Goal: Check status: Check status

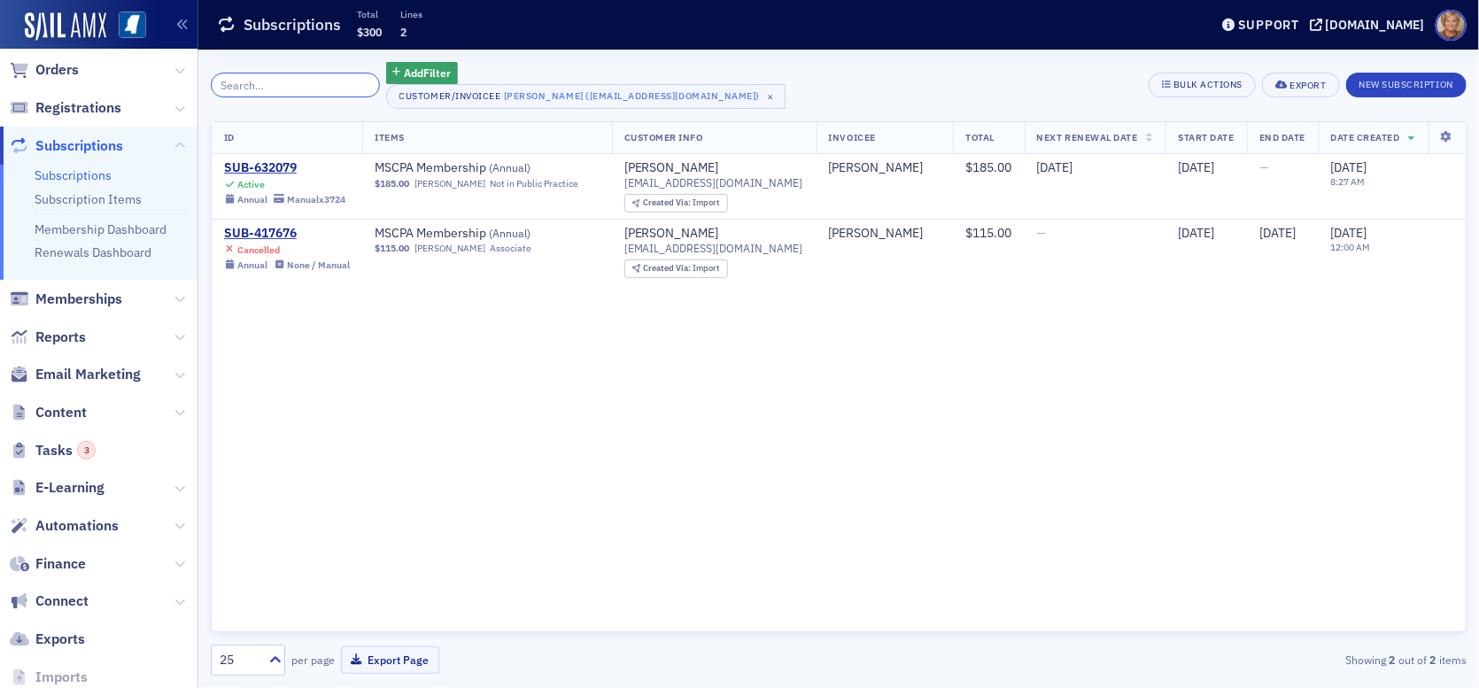
scroll to position [123, 0]
click at [46, 338] on span "Reports" at bounding box center [60, 338] width 50 height 19
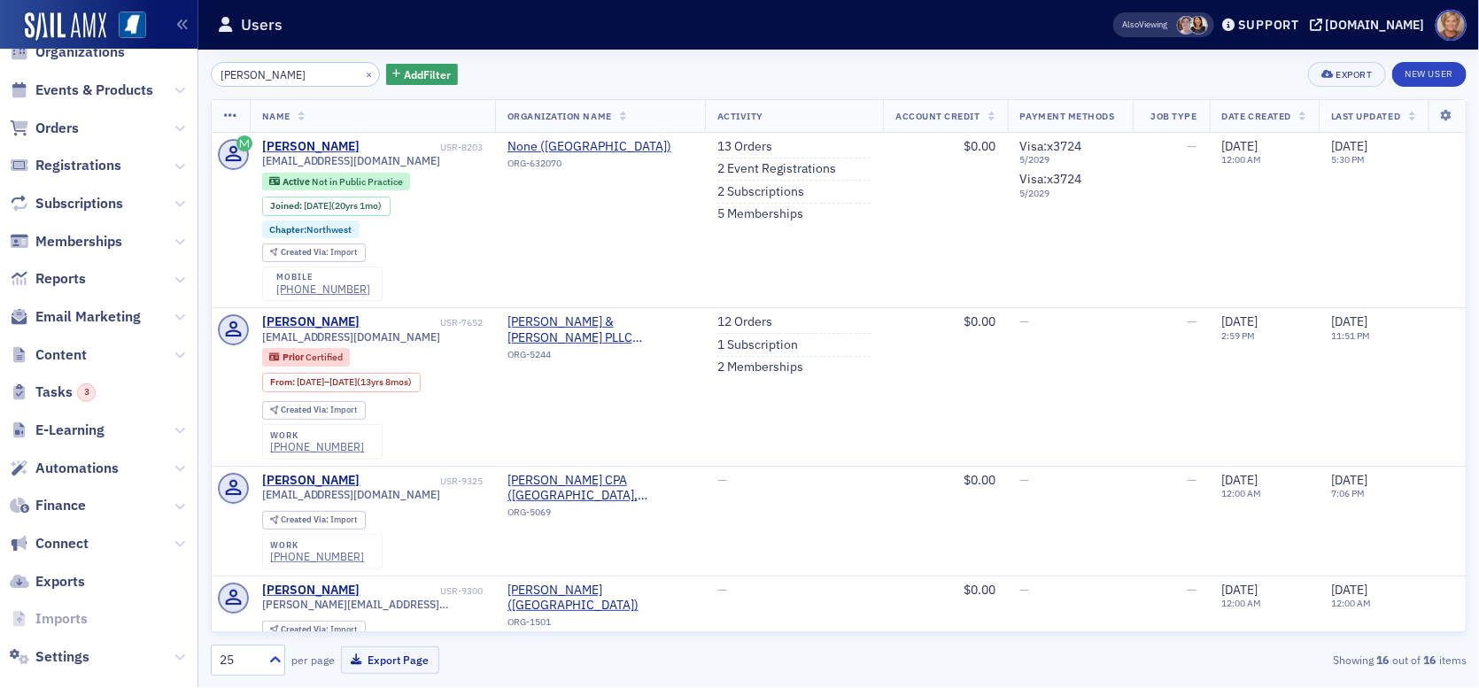
scroll to position [182, 0]
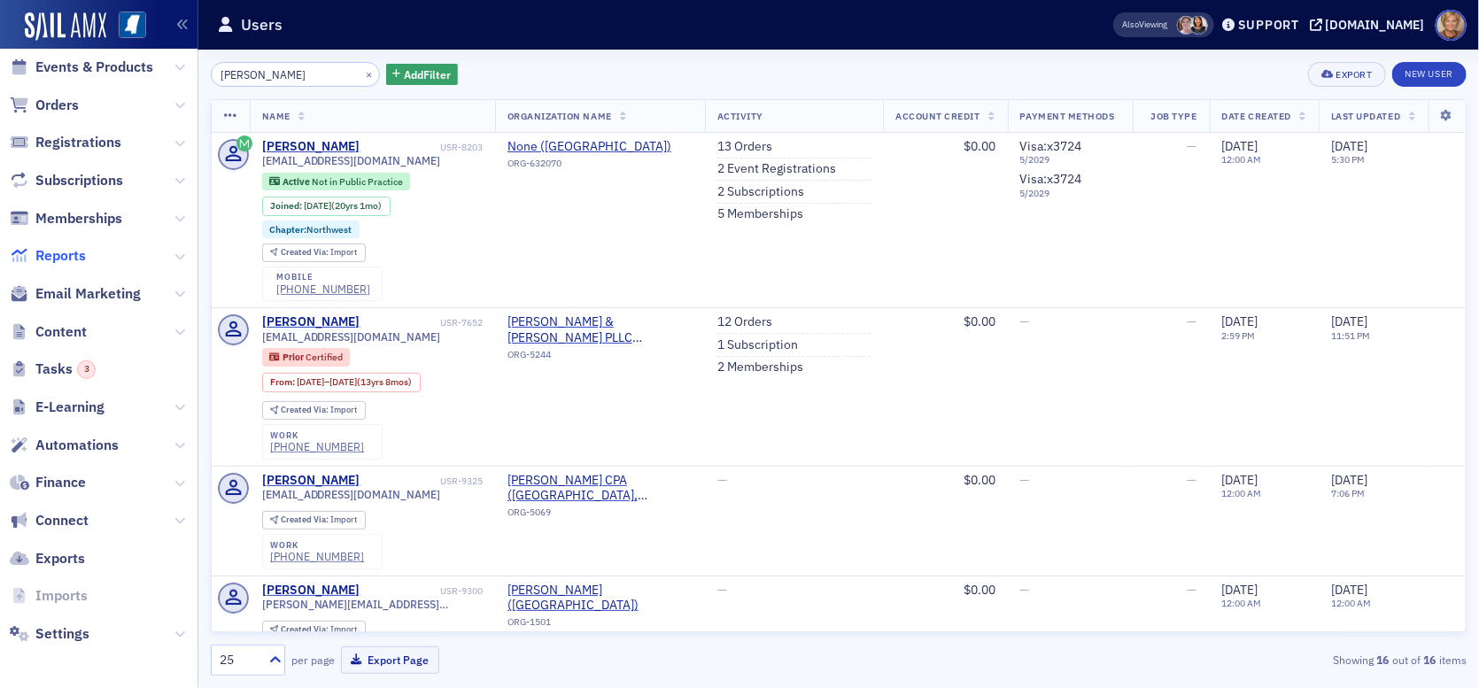
click at [71, 251] on span "Reports" at bounding box center [60, 255] width 50 height 19
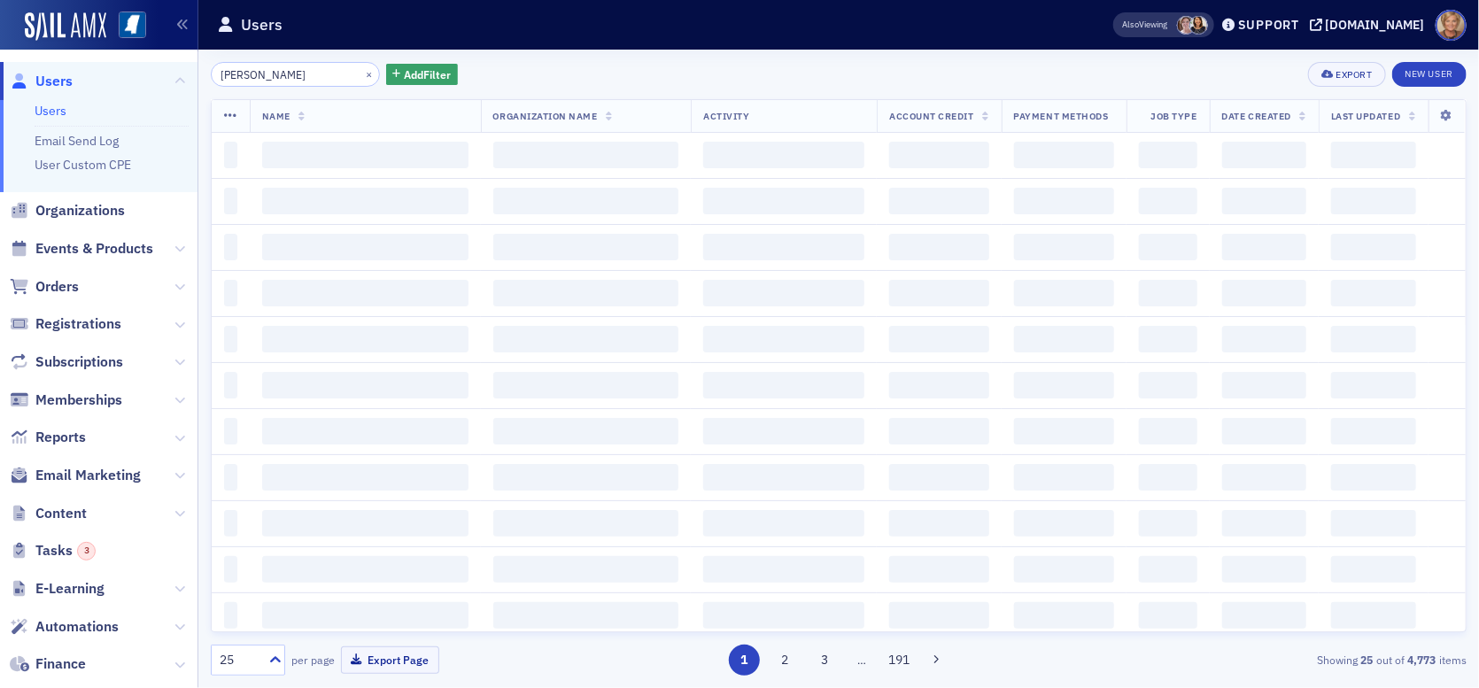
type input "heather carter"
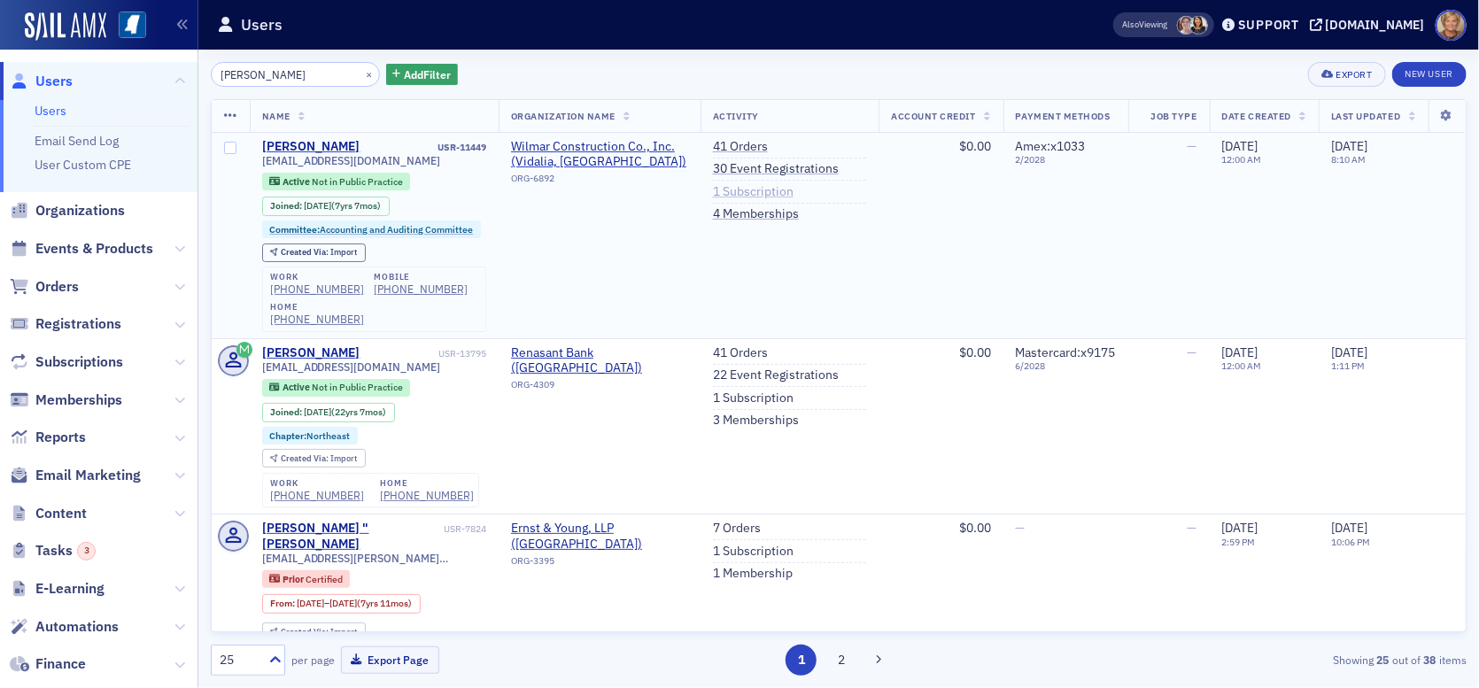
click at [739, 188] on link "1 Subscription" at bounding box center [753, 192] width 81 height 16
